Goal: Transaction & Acquisition: Purchase product/service

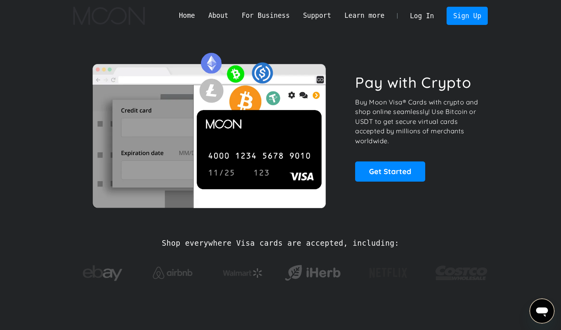
scroll to position [29, 0]
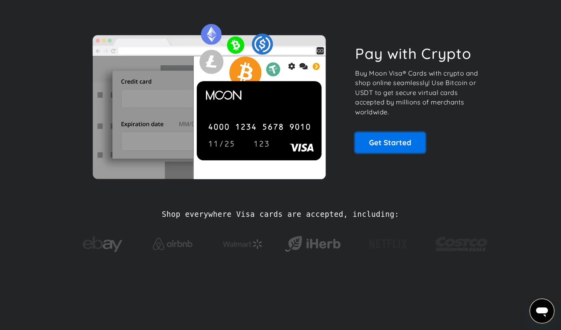
click at [389, 140] on link "Get Started" at bounding box center [390, 143] width 70 height 20
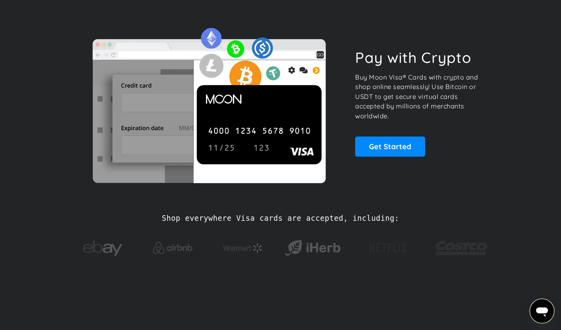
scroll to position [0, 0]
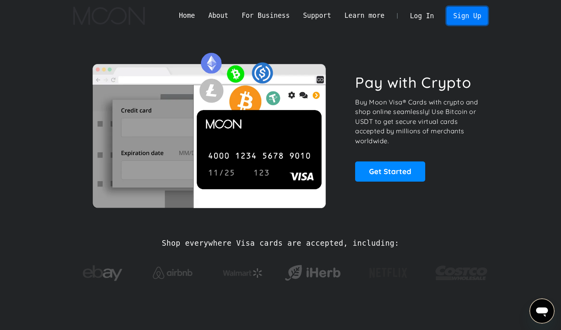
click at [461, 23] on link "Sign Up" at bounding box center [467, 16] width 41 height 18
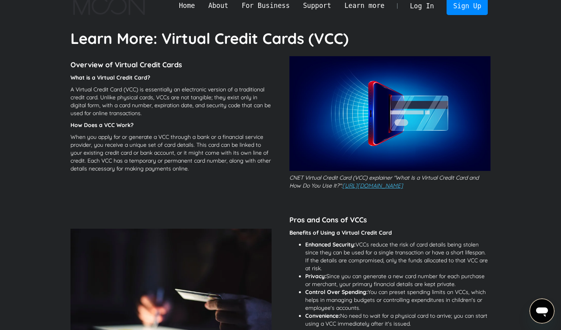
scroll to position [11, 0]
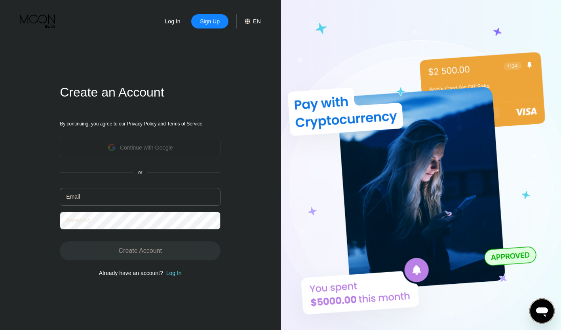
click at [159, 151] on div "Continue with Google" at bounding box center [146, 148] width 53 height 6
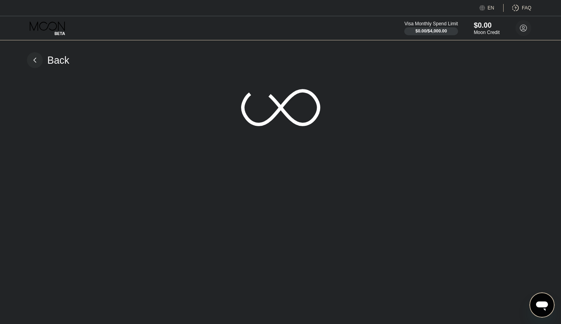
click at [47, 62] on div "Back" at bounding box center [48, 60] width 43 height 16
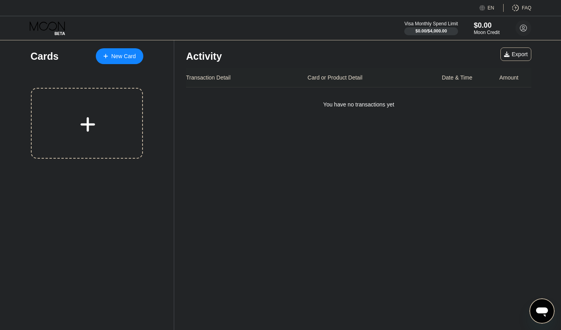
click at [138, 59] on div "New Card" at bounding box center [120, 56] width 48 height 16
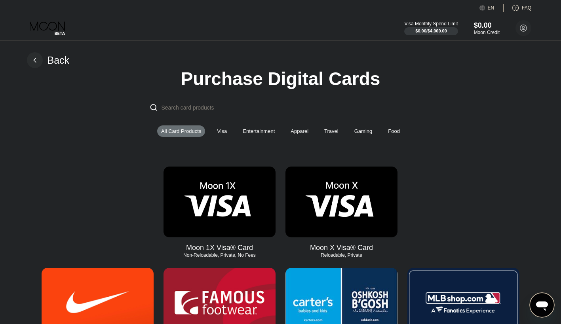
click at [306, 189] on img at bounding box center [342, 202] width 112 height 71
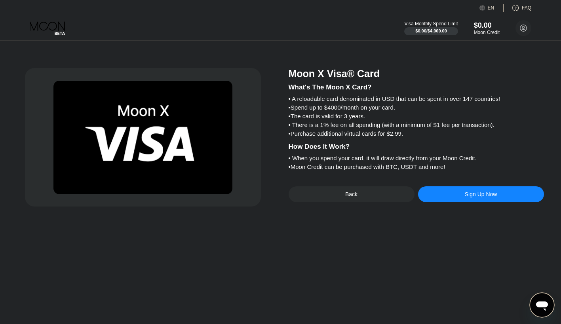
click at [259, 118] on div at bounding box center [143, 137] width 236 height 139
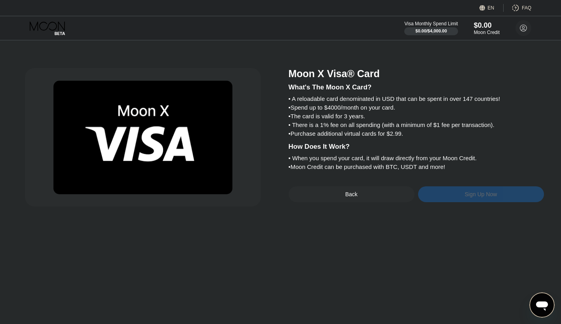
click at [487, 202] on div "Sign Up Now" at bounding box center [481, 195] width 126 height 16
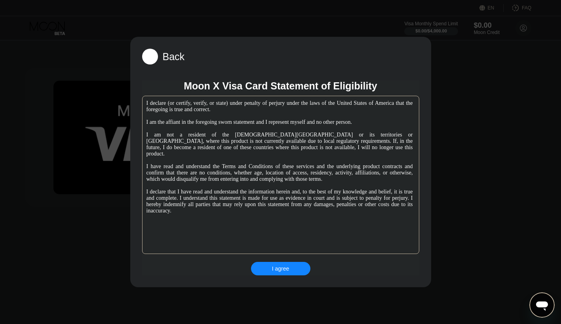
click at [472, 63] on div at bounding box center [283, 165] width 567 height 330
click at [150, 59] on rect at bounding box center [150, 57] width 16 height 16
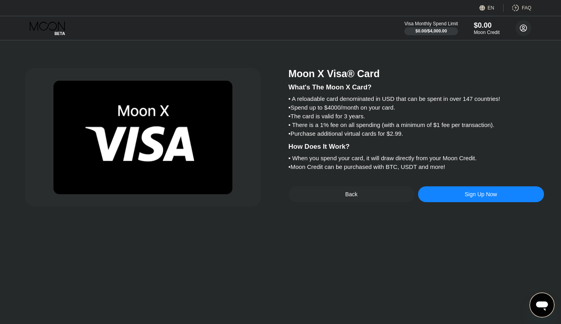
click at [524, 27] on icon at bounding box center [524, 28] width 4 height 4
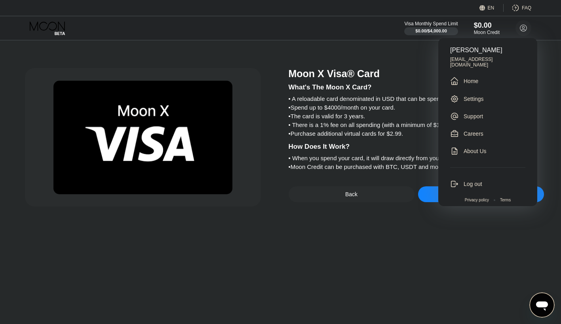
click at [481, 96] on div "Settings" at bounding box center [474, 99] width 20 height 6
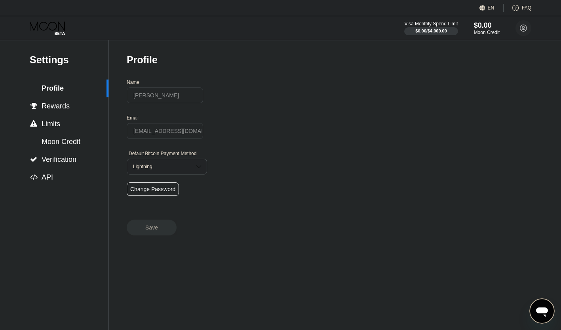
click at [172, 96] on input "[PERSON_NAME]" at bounding box center [165, 96] width 76 height 16
click at [179, 170] on div "Lightning" at bounding box center [161, 167] width 60 height 6
click at [234, 175] on div "Settings  Profile  Rewards  Limits  Moon Credit  Verification  API Profil…" at bounding box center [280, 185] width 561 height 290
click at [195, 167] on img at bounding box center [199, 167] width 8 height 8
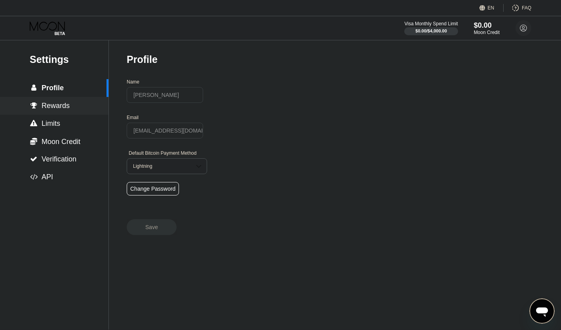
click at [84, 110] on div " Rewards" at bounding box center [54, 106] width 109 height 8
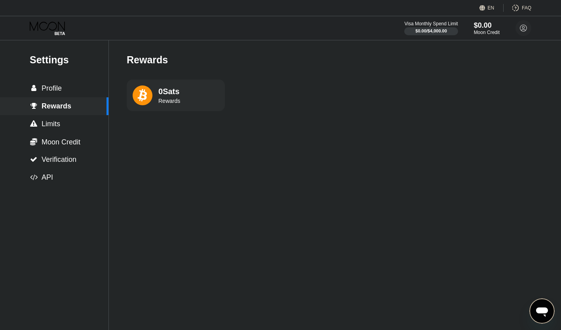
click at [92, 125] on div " Limits" at bounding box center [54, 124] width 109 height 8
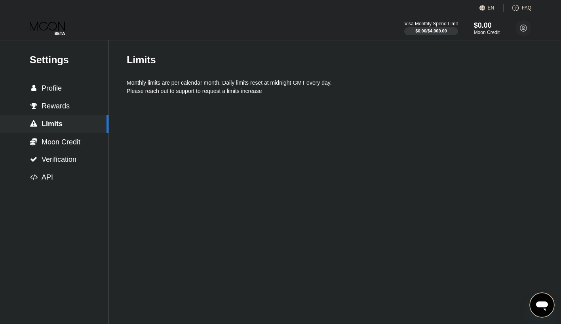
click at [90, 135] on div " Moon Credit" at bounding box center [54, 142] width 109 height 18
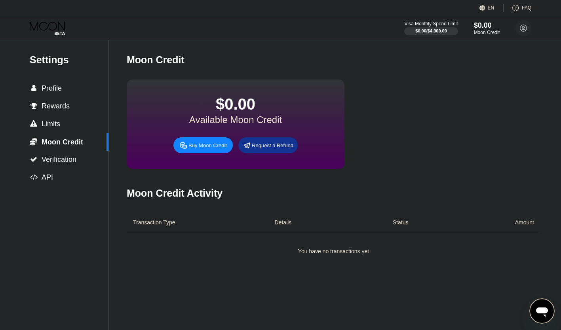
click at [86, 162] on div " Verification" at bounding box center [54, 160] width 109 height 8
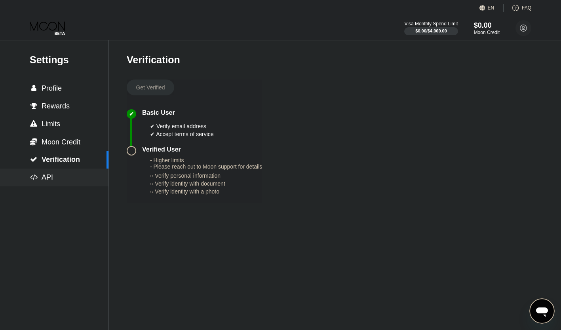
click at [66, 175] on div " API" at bounding box center [54, 178] width 109 height 18
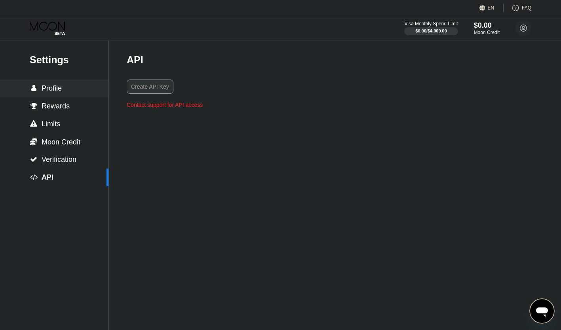
click at [59, 92] on span "Profile" at bounding box center [52, 88] width 20 height 8
